Goal: Task Accomplishment & Management: Manage account settings

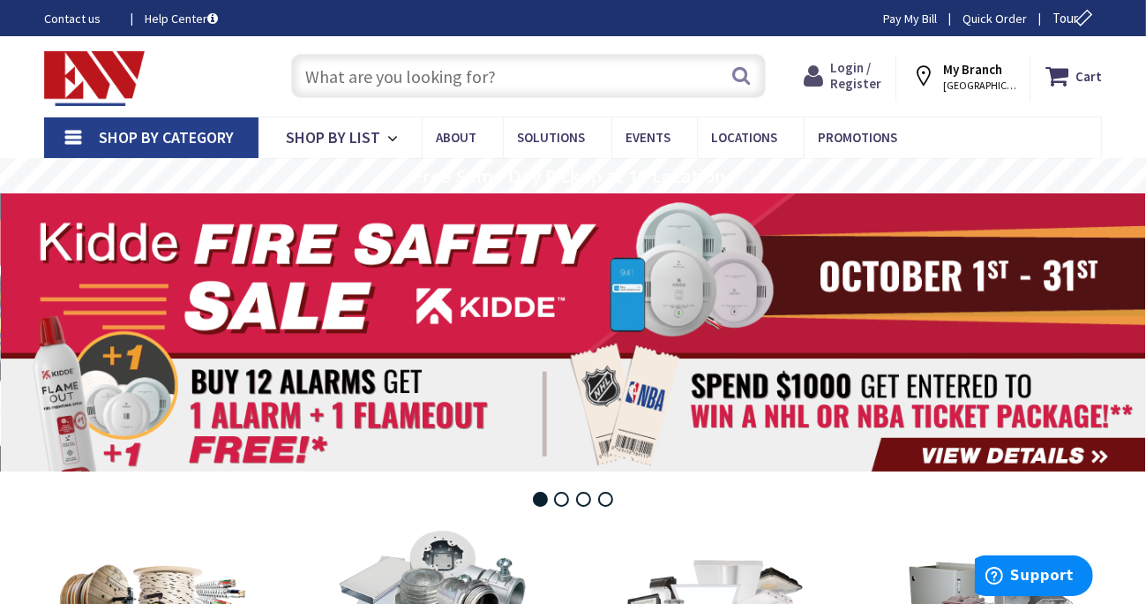
click at [866, 70] on span "Login / Register" at bounding box center [855, 75] width 51 height 33
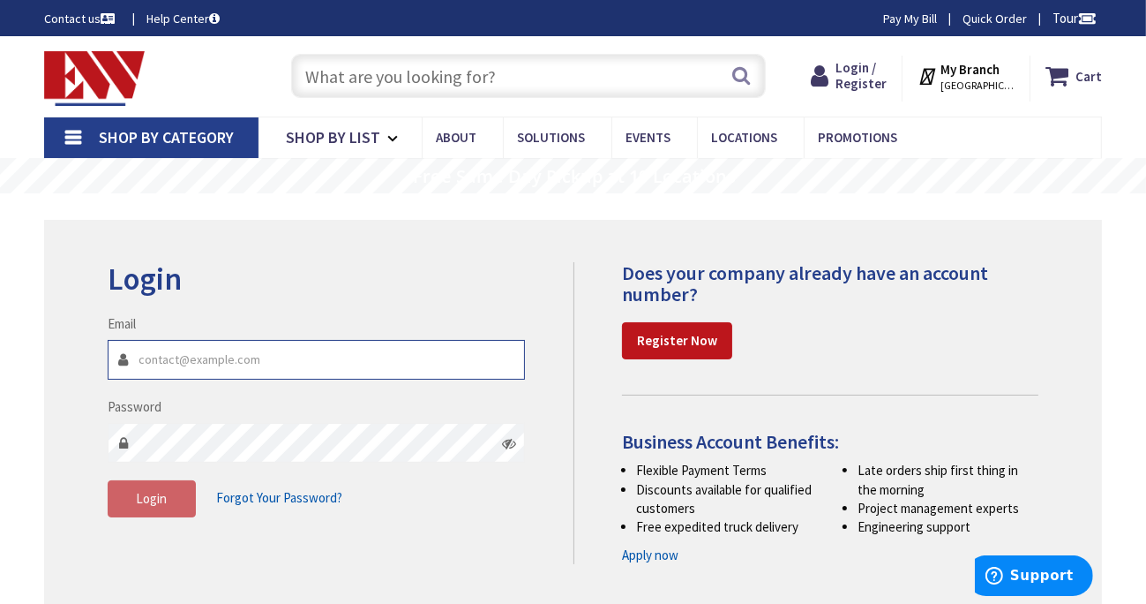
click at [191, 368] on input "Email" at bounding box center [316, 360] width 417 height 40
type input "[DOMAIN_NAME][EMAIL_ADDRESS][DOMAIN_NAME]"
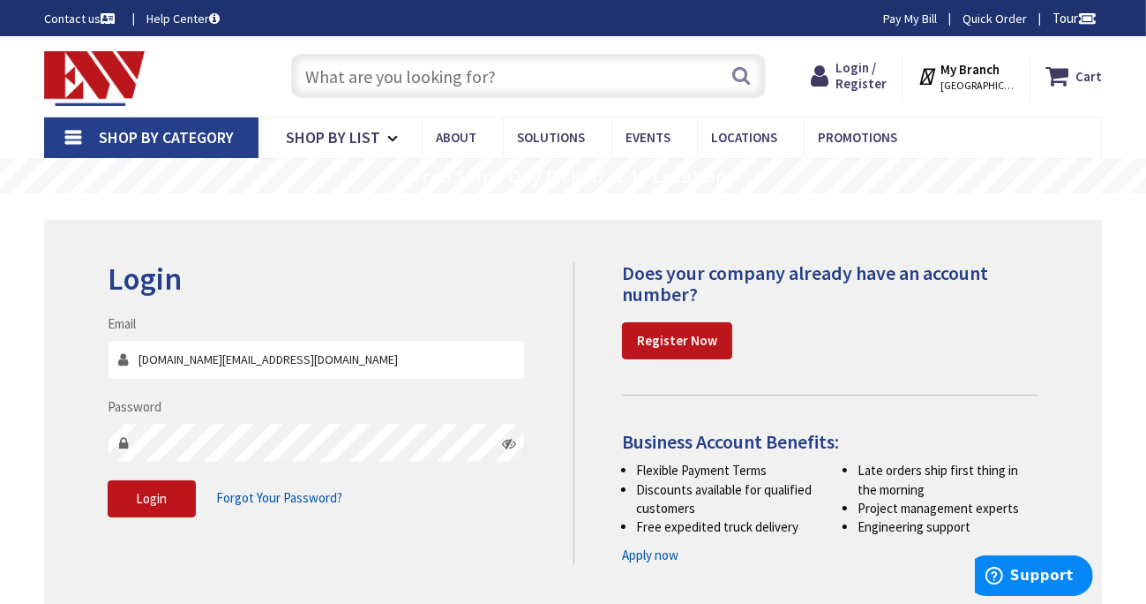
click at [510, 439] on icon at bounding box center [509, 443] width 14 height 14
click at [157, 504] on span "Login" at bounding box center [151, 498] width 31 height 17
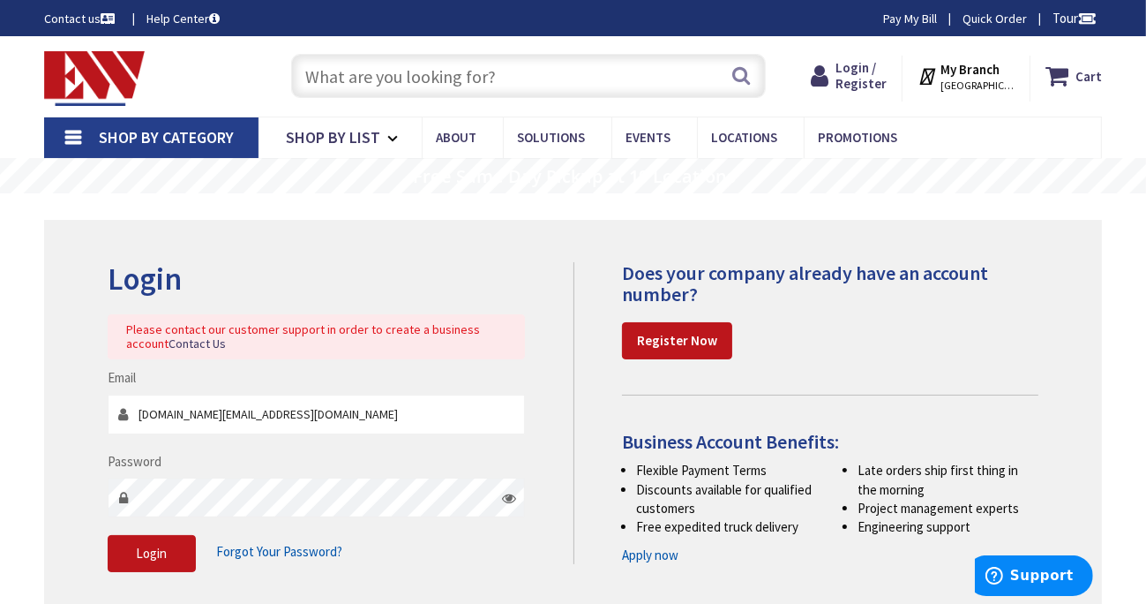
click at [286, 553] on span "Forgot Your Password?" at bounding box center [279, 551] width 126 height 17
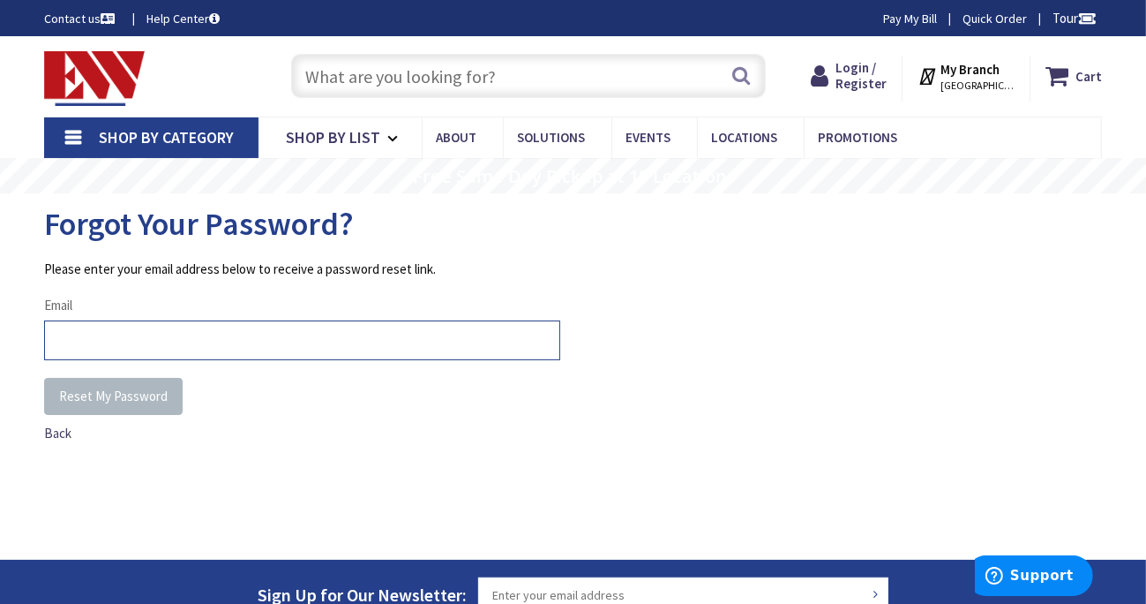
click at [87, 335] on input "Email" at bounding box center [302, 340] width 516 height 40
type input "kerz.build@gmail.com"
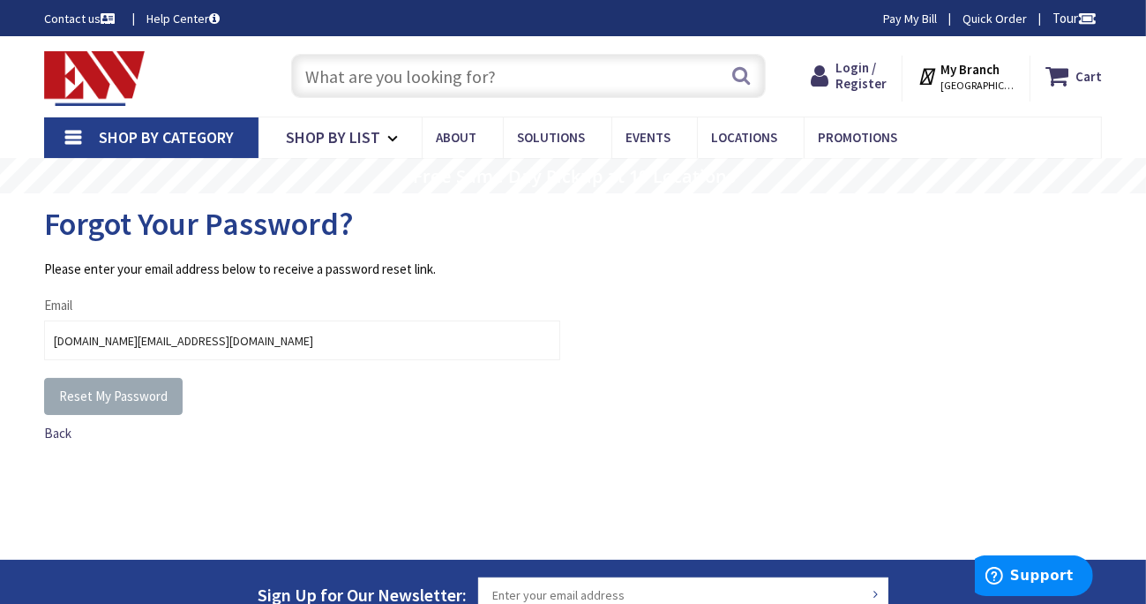
click at [113, 396] on span "Reset My Password" at bounding box center [113, 395] width 109 height 17
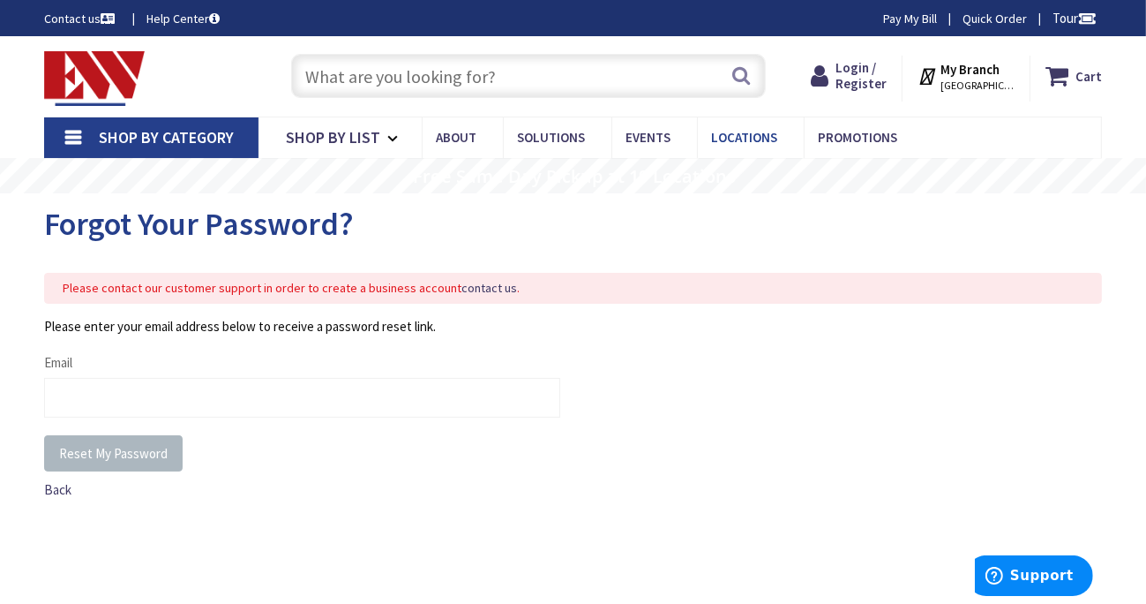
click at [732, 138] on span "Locations" at bounding box center [744, 137] width 66 height 17
click at [746, 138] on span "Locations" at bounding box center [744, 137] width 66 height 17
